Goal: Transaction & Acquisition: Purchase product/service

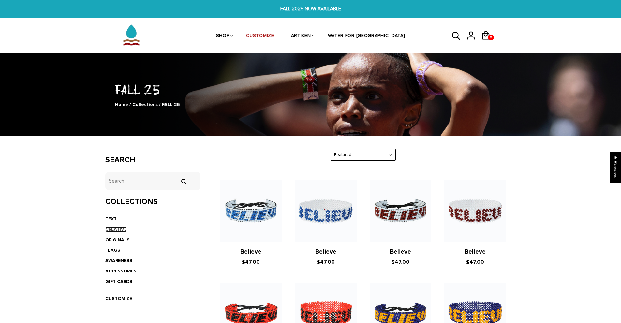
click at [111, 231] on link "CREATIVE" at bounding box center [116, 229] width 22 height 6
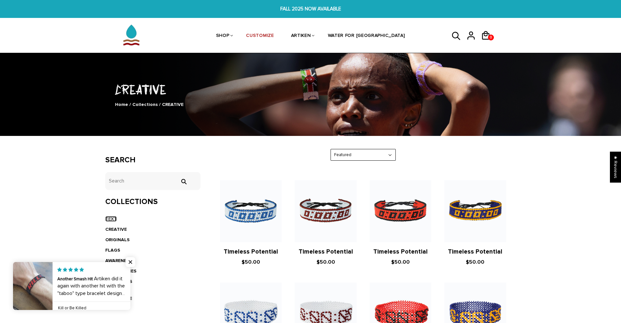
click at [113, 217] on link "TEXT" at bounding box center [110, 219] width 11 height 6
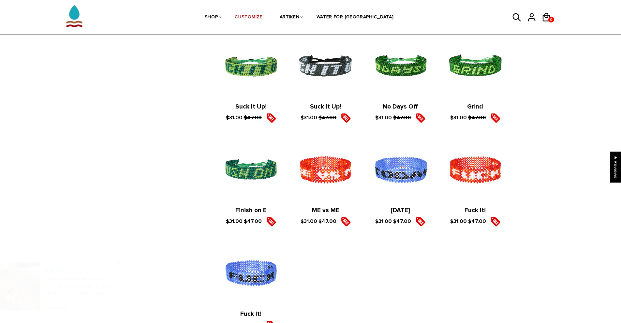
scroll to position [1203, 0]
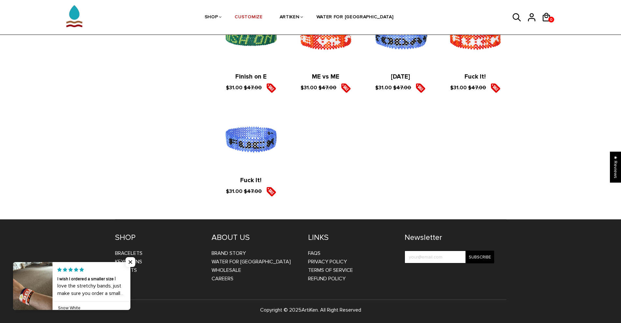
drag, startPoint x: 163, startPoint y: 220, endPoint x: 159, endPoint y: 148, distance: 72.1
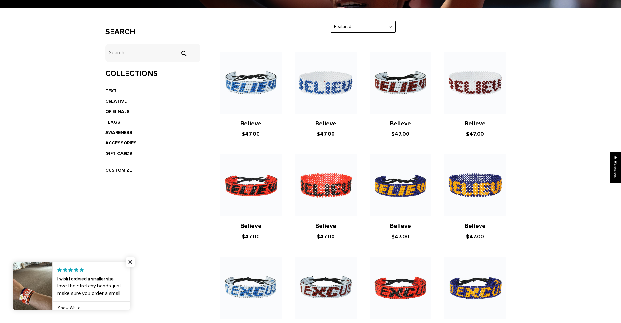
scroll to position [0, 0]
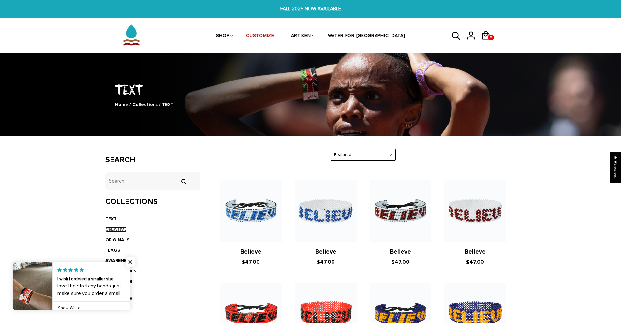
click at [118, 228] on link "CREATIVE" at bounding box center [116, 229] width 22 height 6
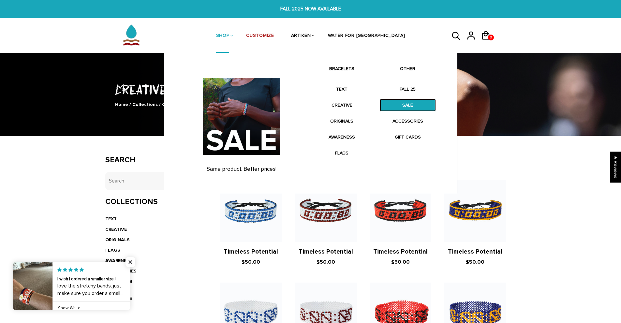
click at [405, 101] on link "SALE" at bounding box center [408, 105] width 56 height 13
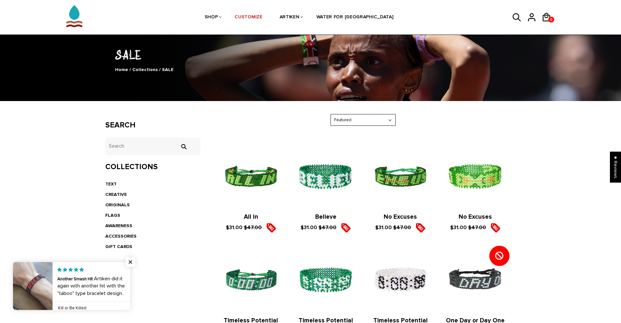
scroll to position [98, 0]
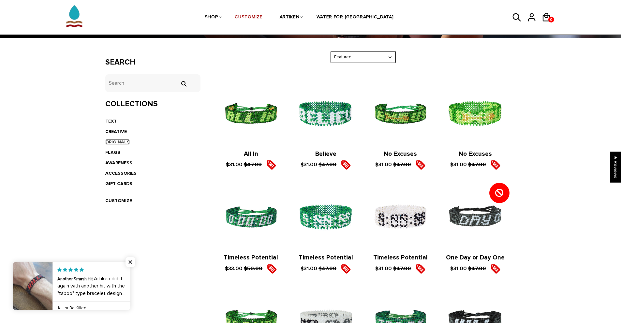
click at [120, 143] on link "ORIGINALS" at bounding box center [117, 142] width 24 height 6
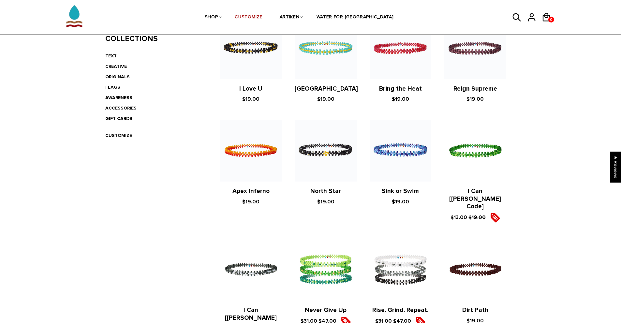
scroll to position [130, 0]
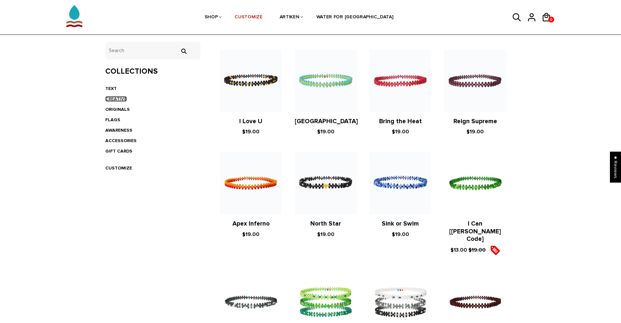
click at [118, 100] on link "CREATIVE" at bounding box center [116, 99] width 22 height 6
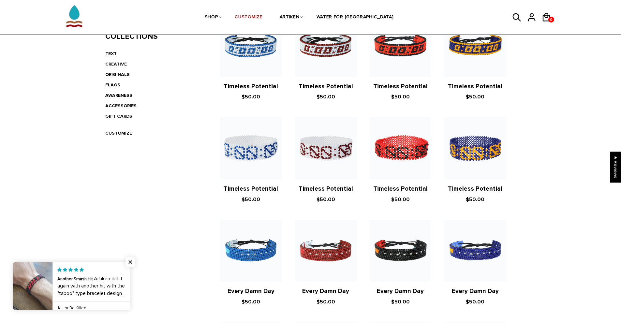
scroll to position [2, 0]
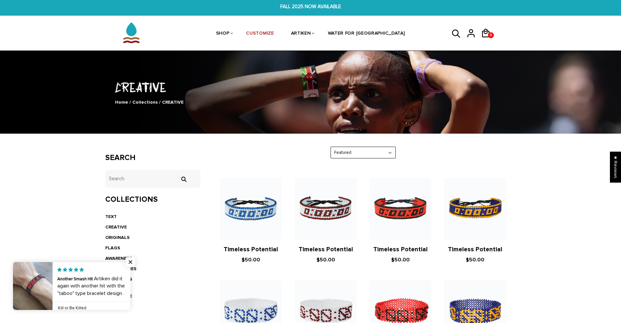
click at [453, 32] on icon at bounding box center [456, 34] width 10 height 16
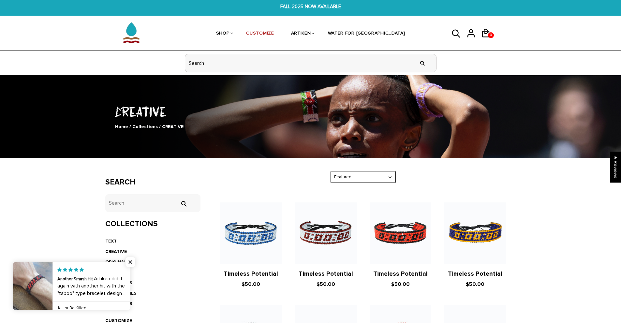
click at [395, 64] on input "header search" at bounding box center [310, 63] width 251 height 18
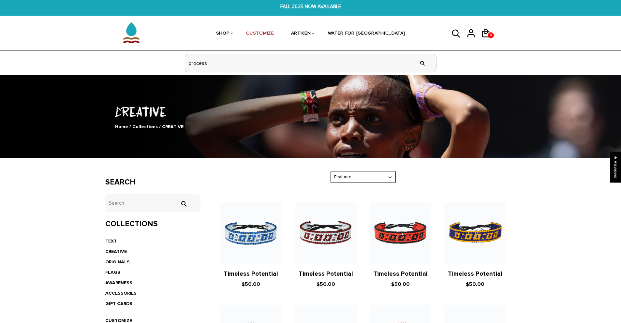
type input "process"
click at [416, 51] on input "" at bounding box center [422, 63] width 13 height 24
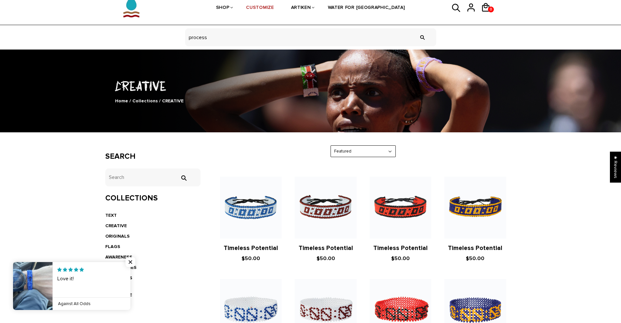
scroll to position [65, 0]
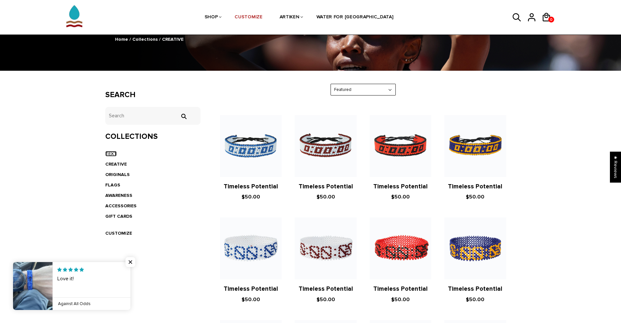
click at [110, 154] on link "TEXT" at bounding box center [110, 154] width 11 height 6
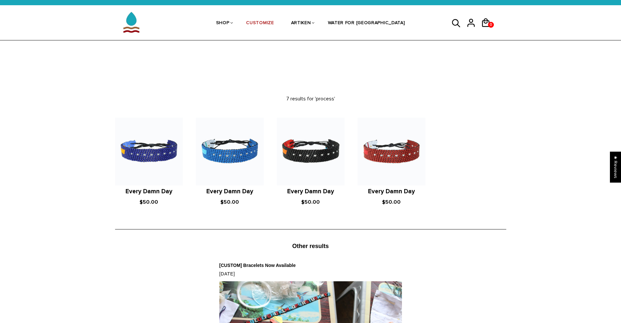
scroll to position [2, 0]
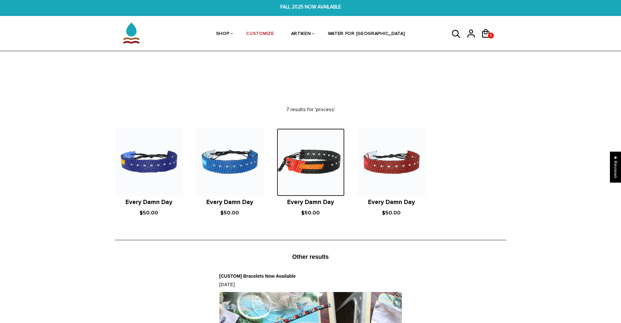
click at [326, 139] on img at bounding box center [311, 162] width 68 height 68
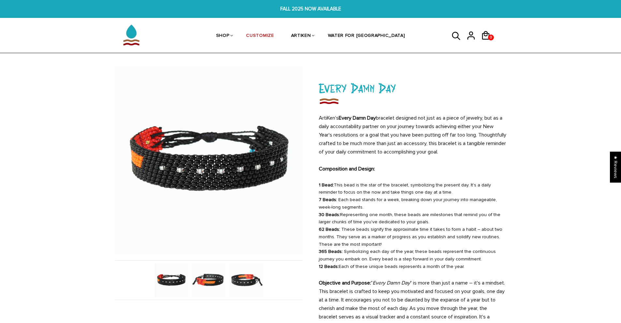
click at [198, 282] on img at bounding box center [209, 280] width 34 height 34
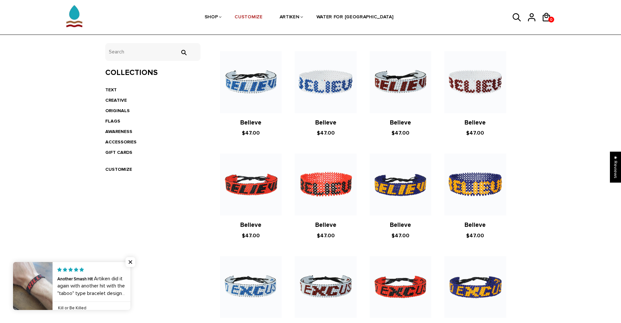
scroll to position [128, 0]
